Goal: Information Seeking & Learning: Learn about a topic

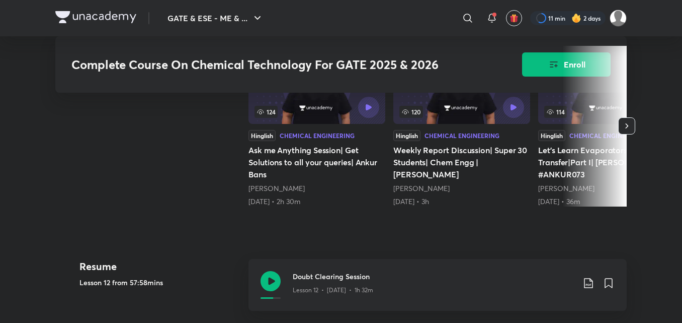
scroll to position [302, 0]
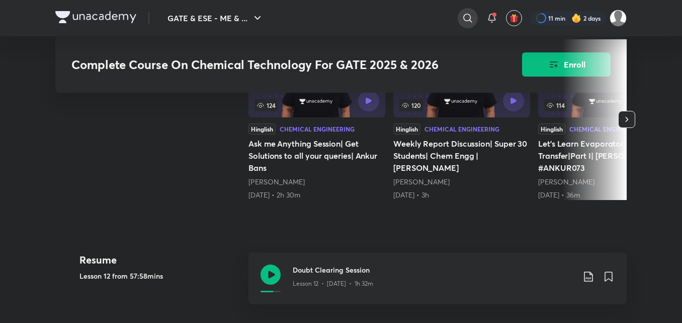
click at [470, 21] on icon at bounding box center [467, 18] width 9 height 9
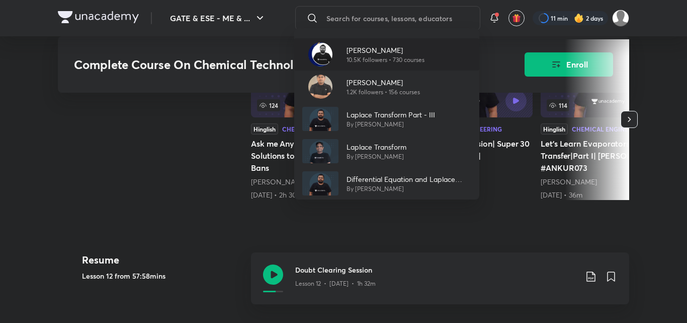
click at [394, 55] on p "10.5K followers • 730 courses" at bounding box center [386, 59] width 78 height 9
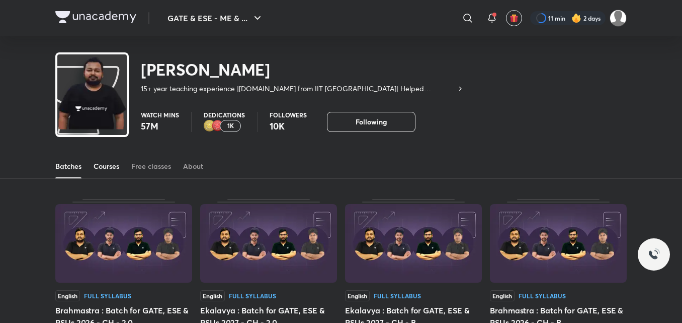
click at [119, 166] on div "Courses" at bounding box center [107, 166] width 26 height 10
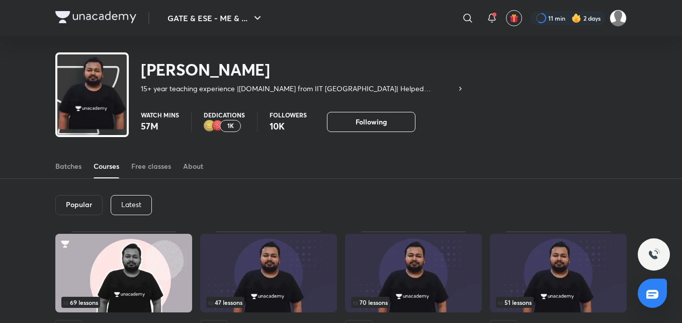
click at [131, 199] on div "Latest" at bounding box center [131, 205] width 41 height 20
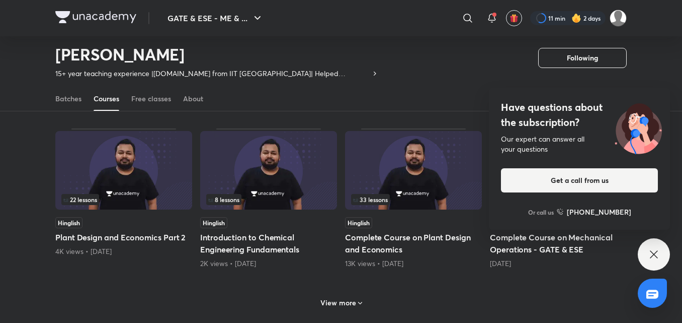
scroll to position [497, 0]
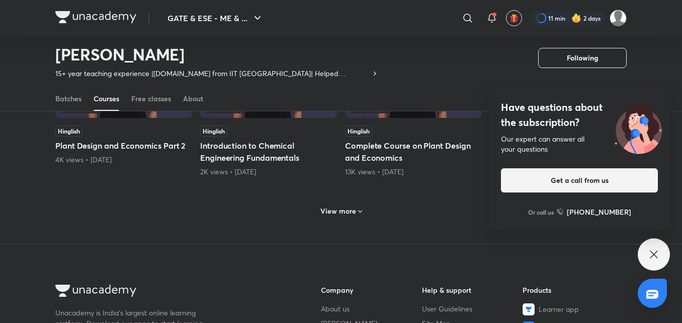
drag, startPoint x: 651, startPoint y: 248, endPoint x: 570, endPoint y: 215, distance: 87.4
click at [650, 246] on div "Have questions about the subscription? Our expert can answer all your questions…" at bounding box center [654, 254] width 32 height 32
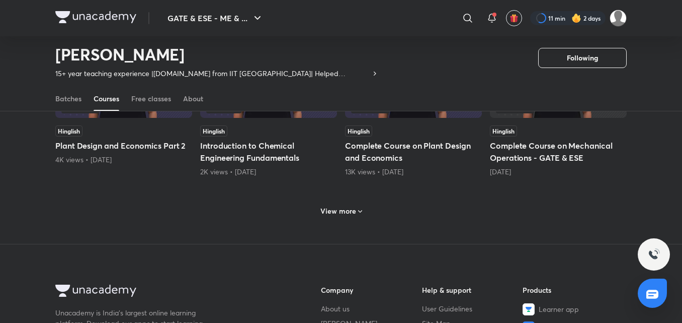
click at [373, 209] on div "View more" at bounding box center [341, 210] width 572 height 26
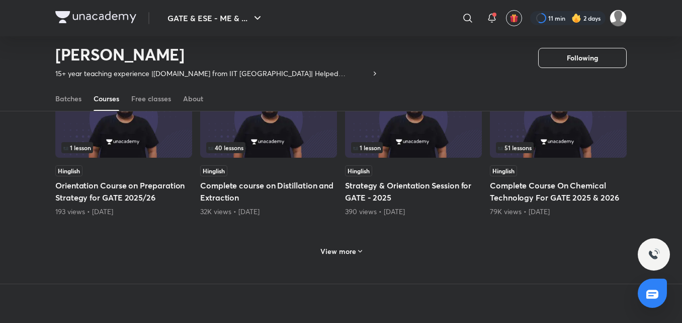
scroll to position [1000, 0]
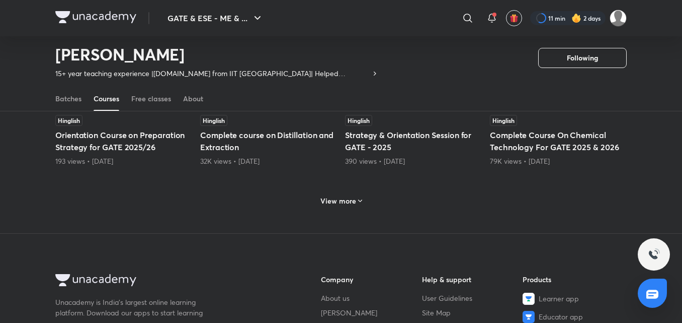
click at [360, 202] on icon at bounding box center [360, 201] width 8 height 8
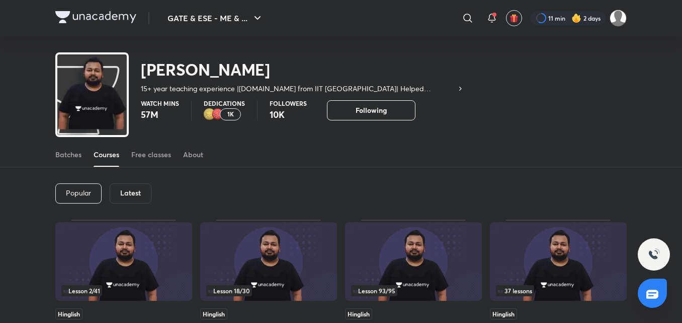
scroll to position [0, 0]
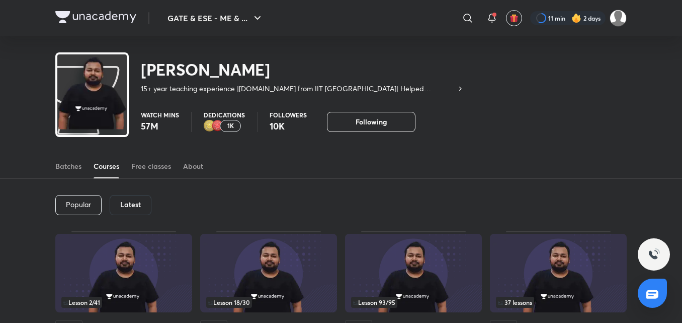
click at [124, 202] on h6 "Latest" at bounding box center [130, 204] width 21 height 8
click at [127, 200] on h6 "Latest" at bounding box center [130, 204] width 21 height 8
click at [93, 205] on div "Popular" at bounding box center [78, 205] width 46 height 20
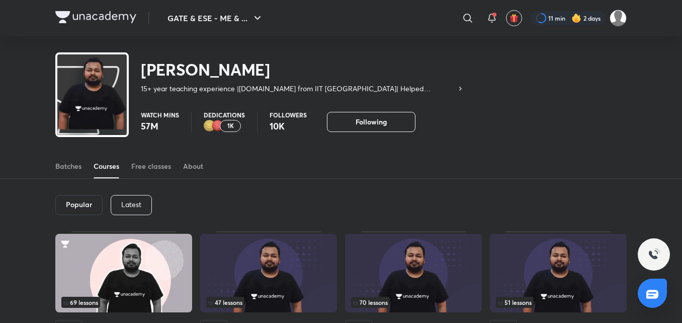
click at [144, 205] on div "Latest" at bounding box center [131, 205] width 41 height 20
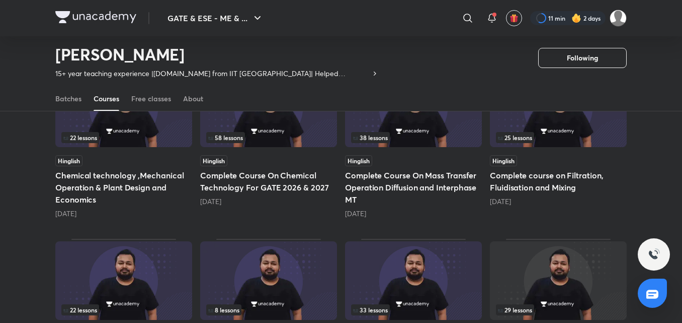
scroll to position [295, 0]
click at [590, 145] on img at bounding box center [558, 107] width 137 height 79
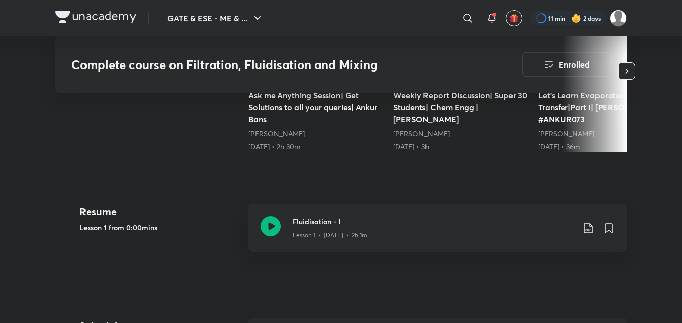
scroll to position [403, 0]
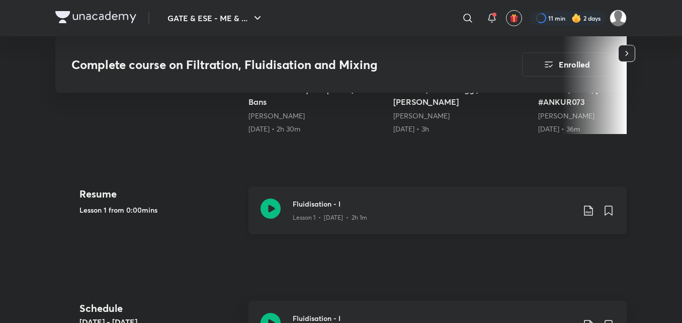
click at [436, 202] on h3 "Fluidisation - I" at bounding box center [434, 203] width 282 height 11
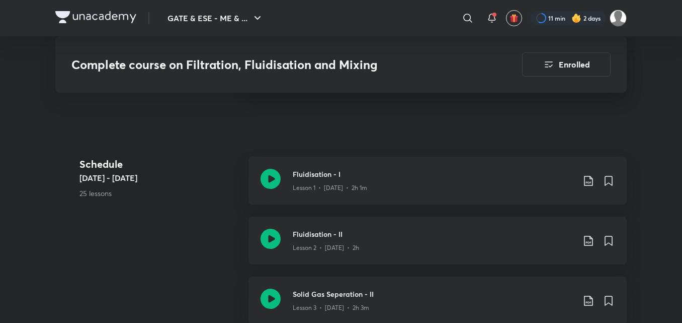
scroll to position [554, 0]
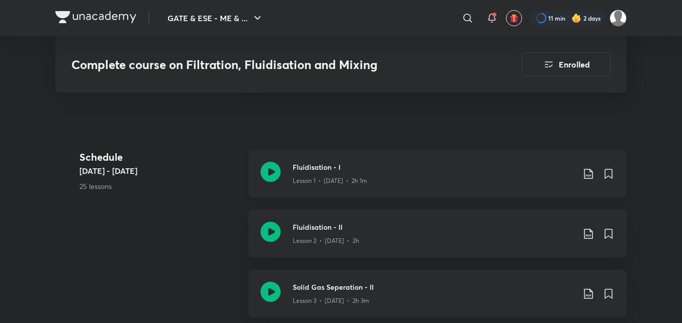
click at [461, 181] on div "Lesson 1 • [DATE] • 2h 1m" at bounding box center [434, 178] width 282 height 13
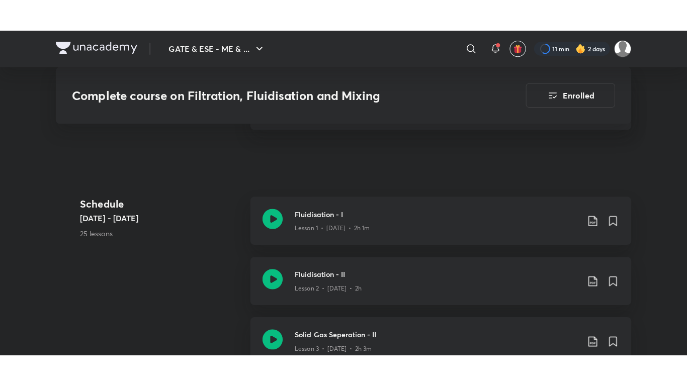
scroll to position [554, 0]
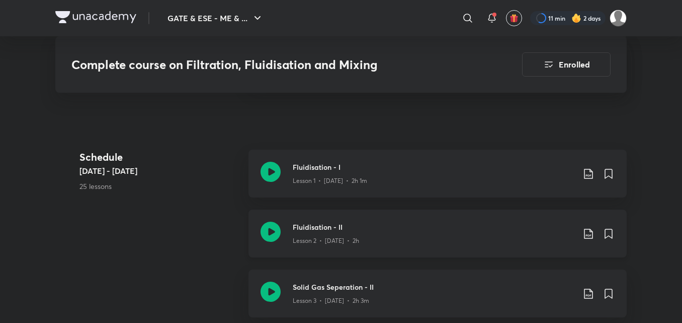
click at [424, 226] on h3 "Fluidisation - II" at bounding box center [434, 226] width 282 height 11
